Goal: Find specific page/section: Find specific page/section

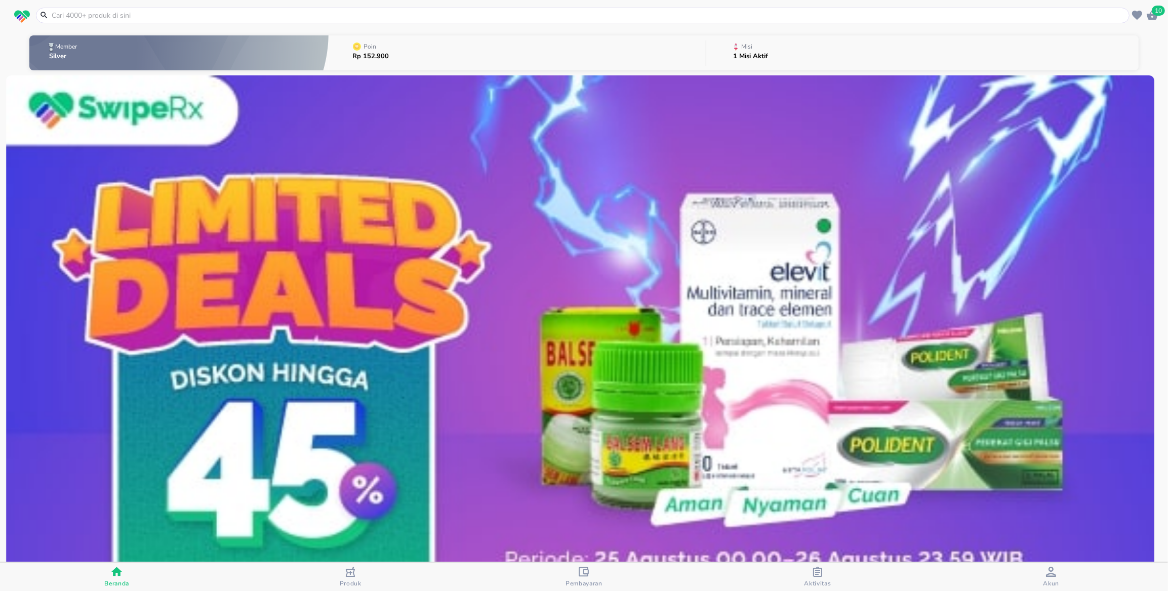
click at [571, 578] on div "Pembayaran" at bounding box center [583, 577] width 37 height 21
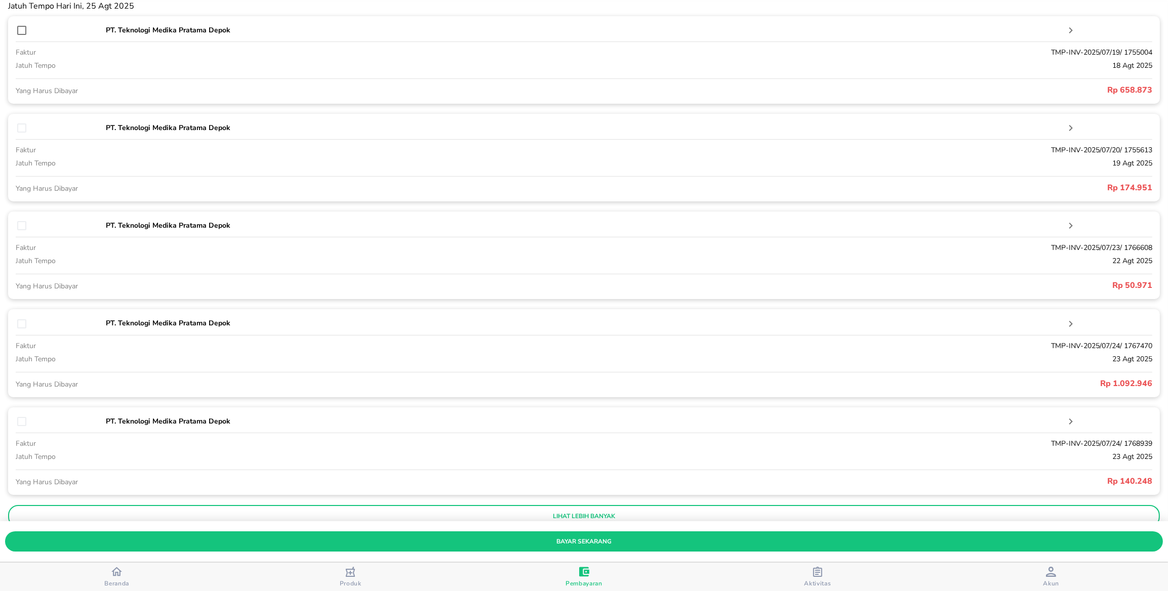
scroll to position [234, 0]
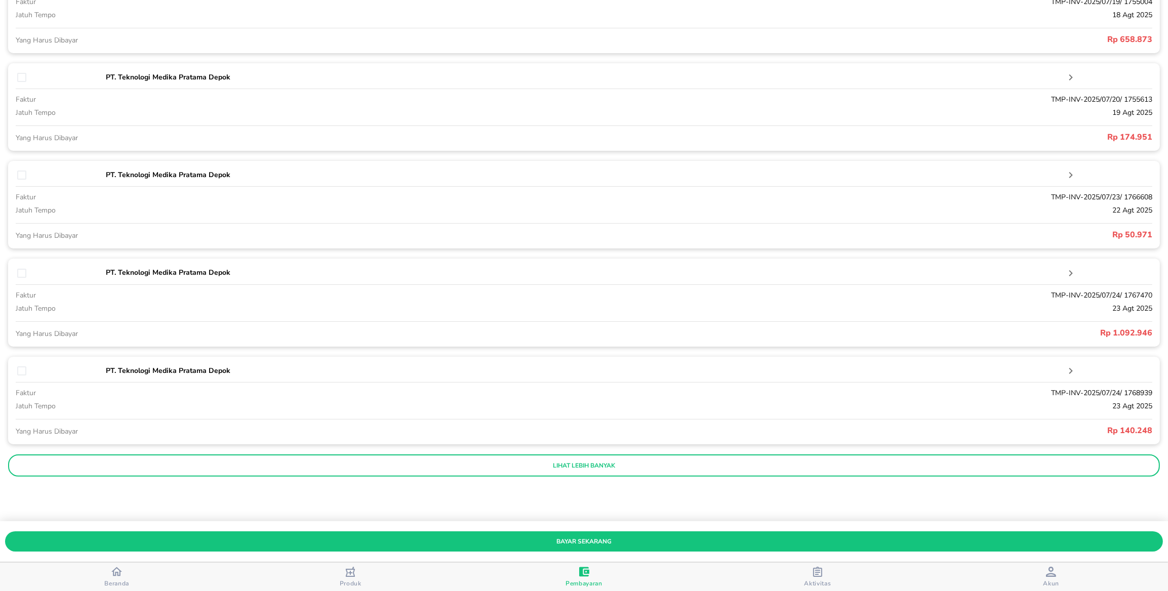
click at [580, 462] on p "lihat lebih banyak" at bounding box center [583, 466] width 1137 height 8
click at [534, 460] on button "lihat lebih banyak" at bounding box center [583, 466] width 1151 height 22
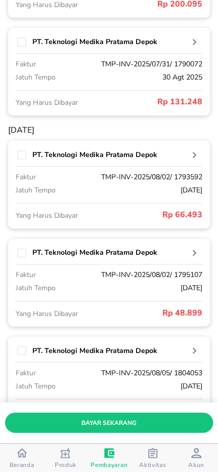
scroll to position [1361, 0]
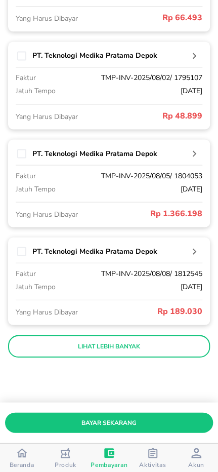
click at [149, 350] on button "lihat lebih banyak" at bounding box center [109, 346] width 202 height 22
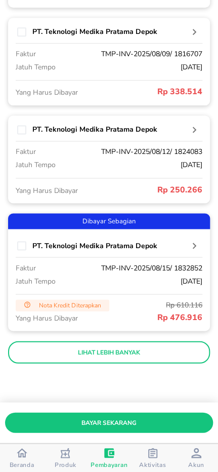
scroll to position [1879, 0]
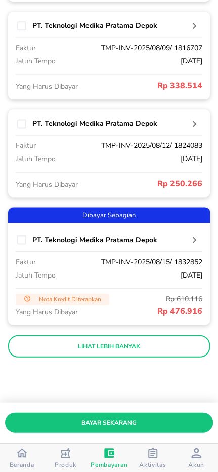
click at [147, 342] on p "lihat lebih banyak" at bounding box center [109, 346] width 188 height 8
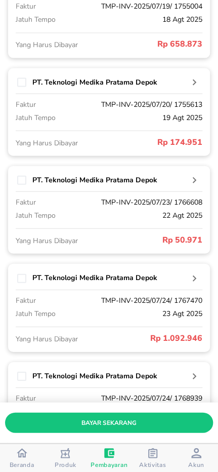
scroll to position [0, 0]
